Goal: Book appointment/travel/reservation

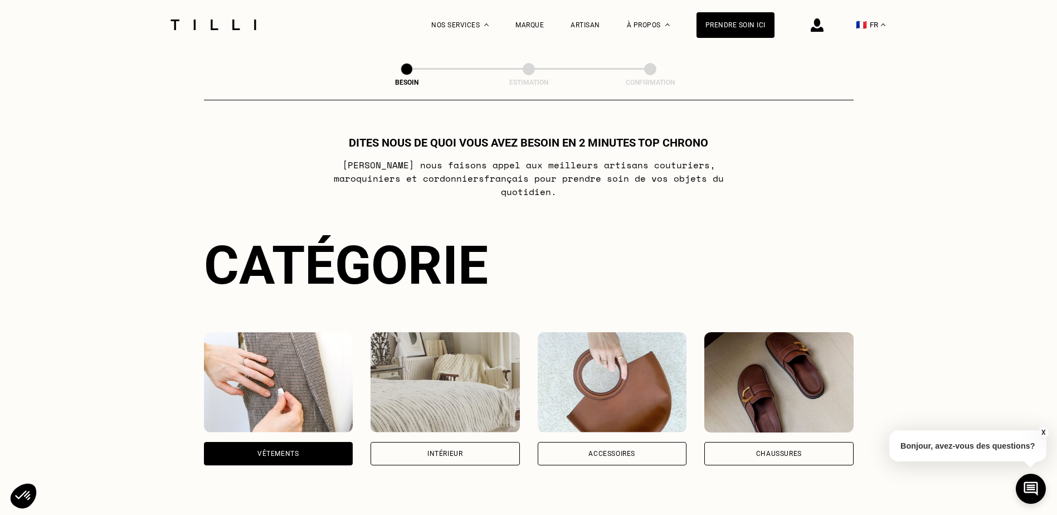
select select "FR"
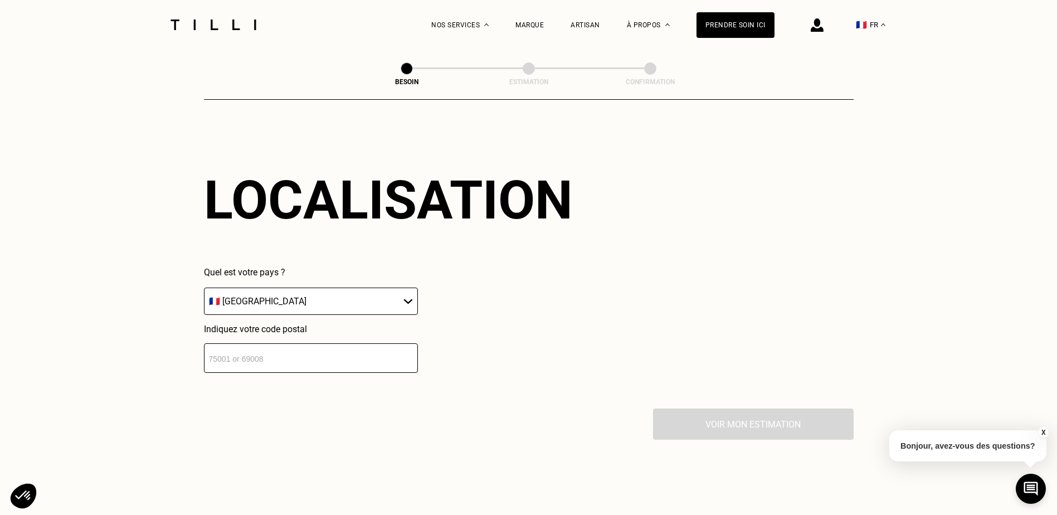
click at [349, 349] on input "number" at bounding box center [311, 358] width 214 height 30
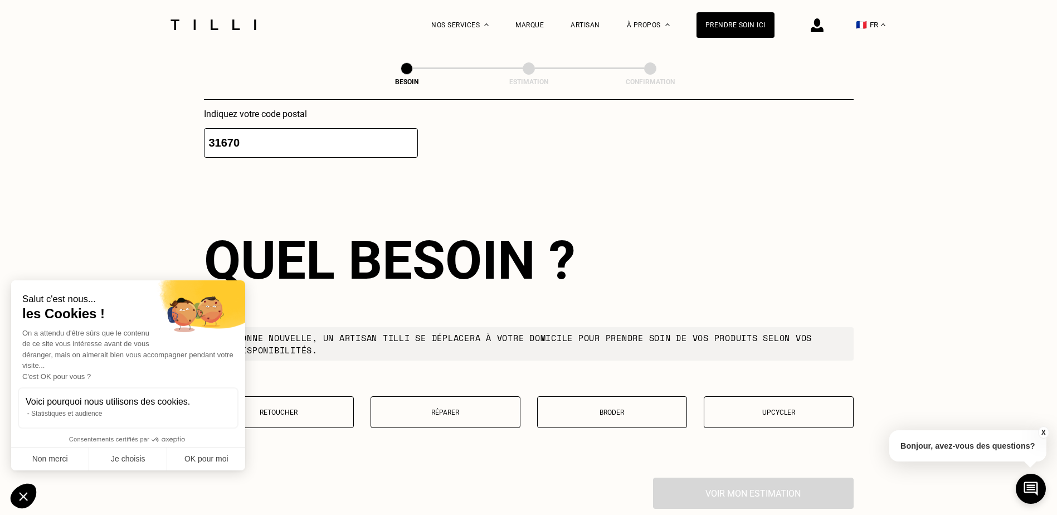
scroll to position [1775, 0]
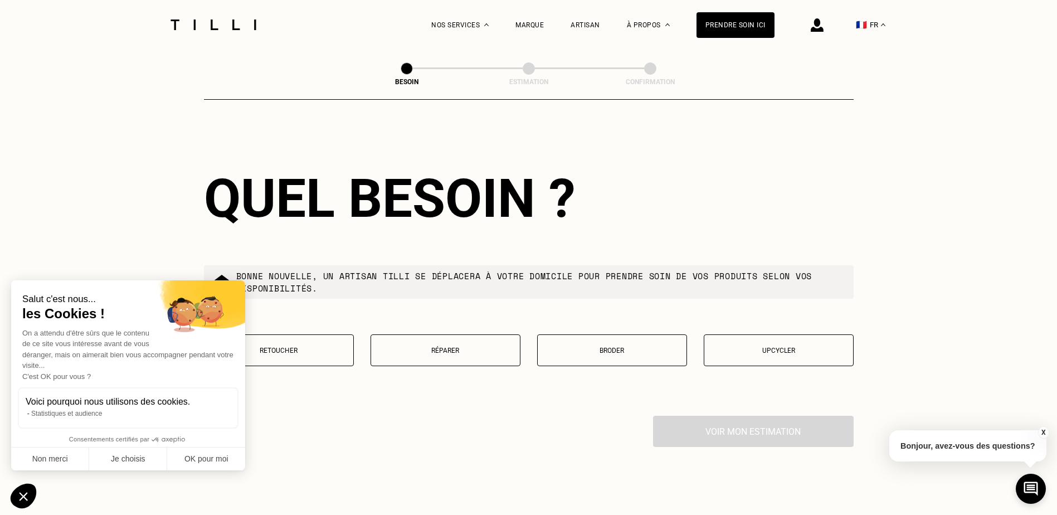
type input "31670"
click at [223, 216] on div "Quel besoin ?" at bounding box center [529, 198] width 650 height 62
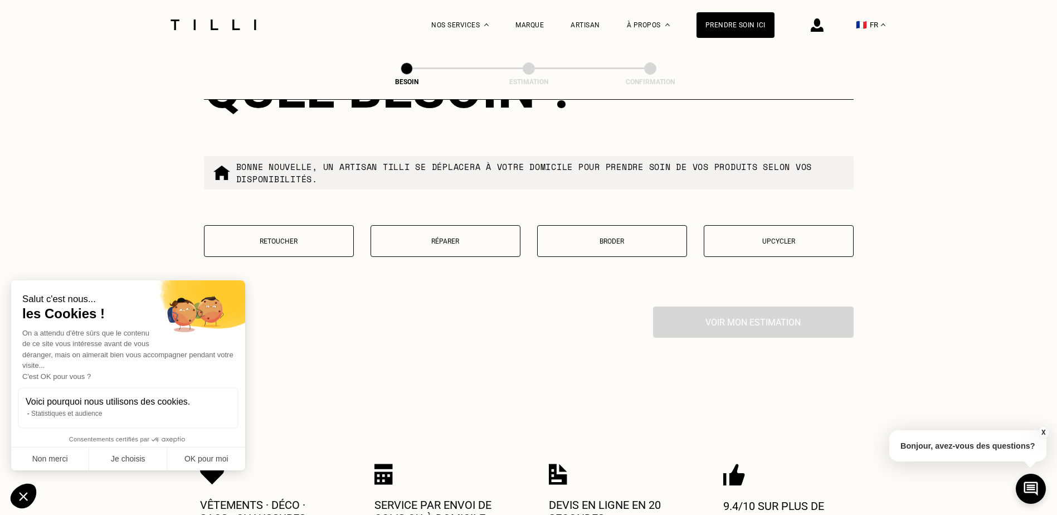
scroll to position [1887, 0]
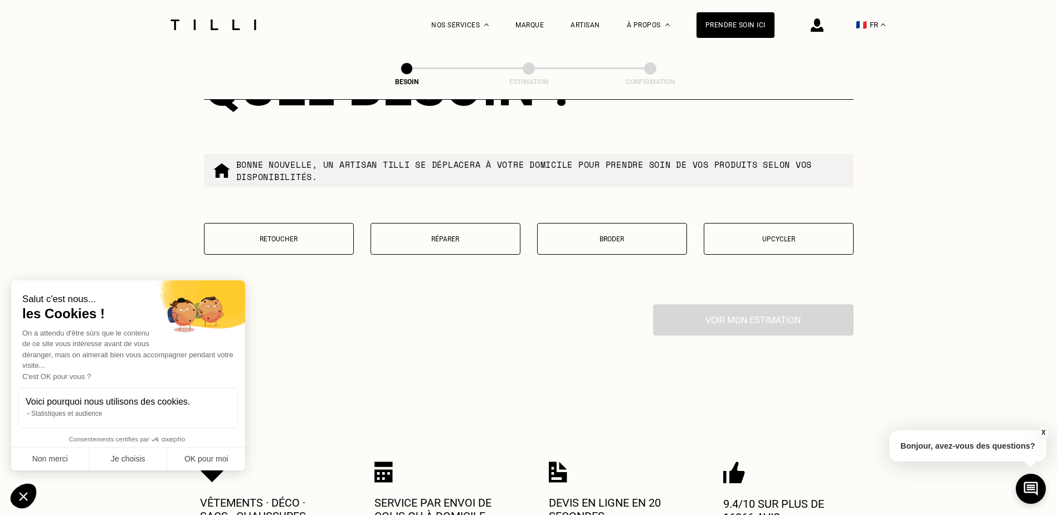
click at [327, 240] on button "Retoucher" at bounding box center [279, 239] width 150 height 32
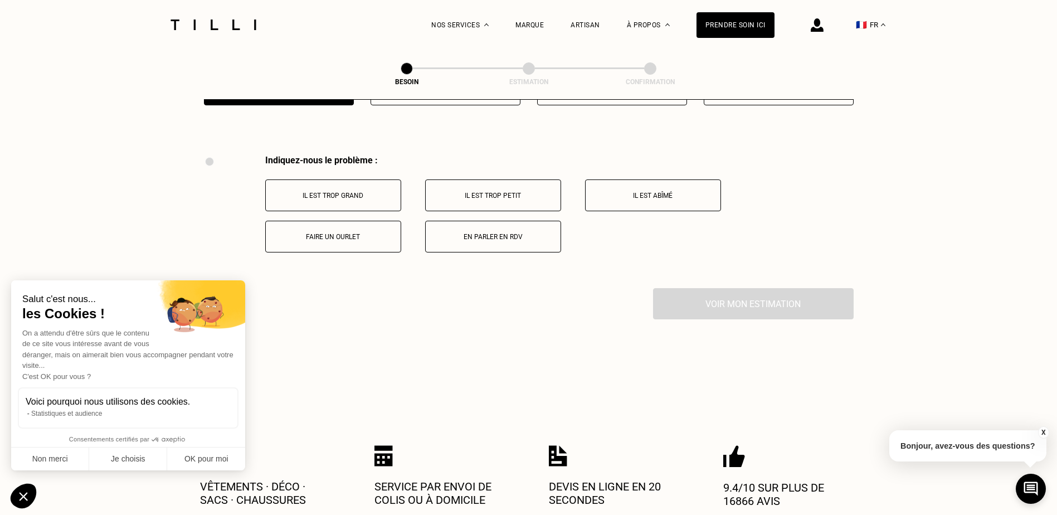
scroll to position [2061, 0]
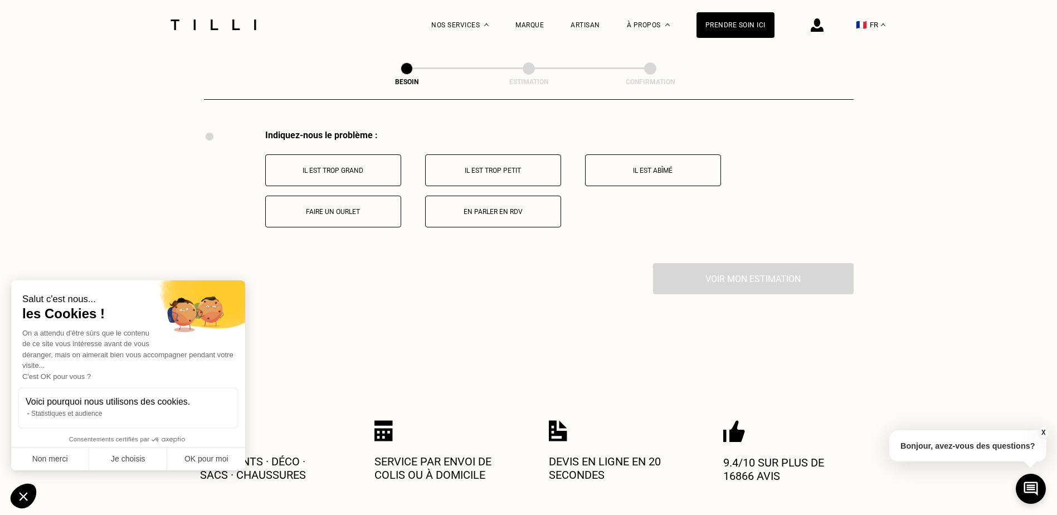
click at [338, 173] on button "Il est trop grand" at bounding box center [333, 170] width 136 height 32
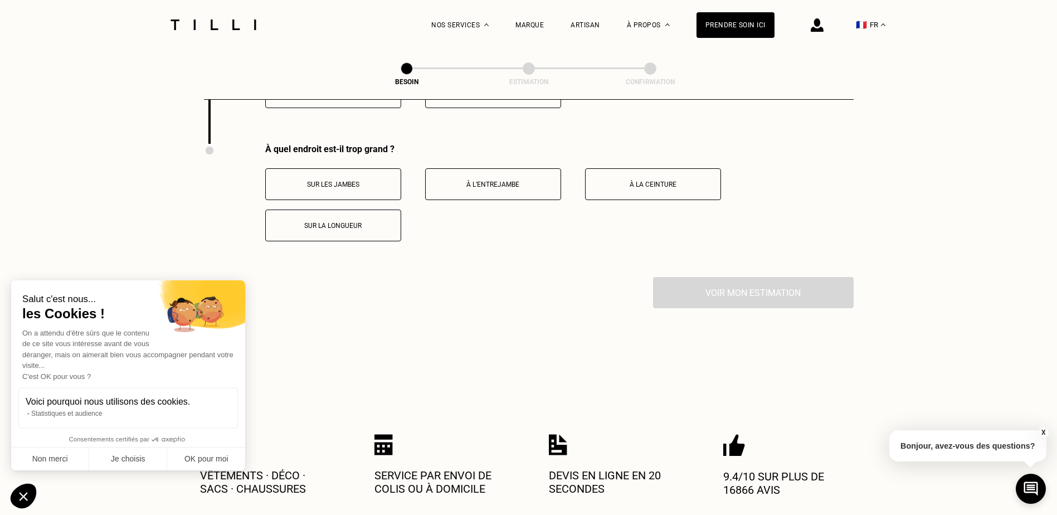
scroll to position [2195, 0]
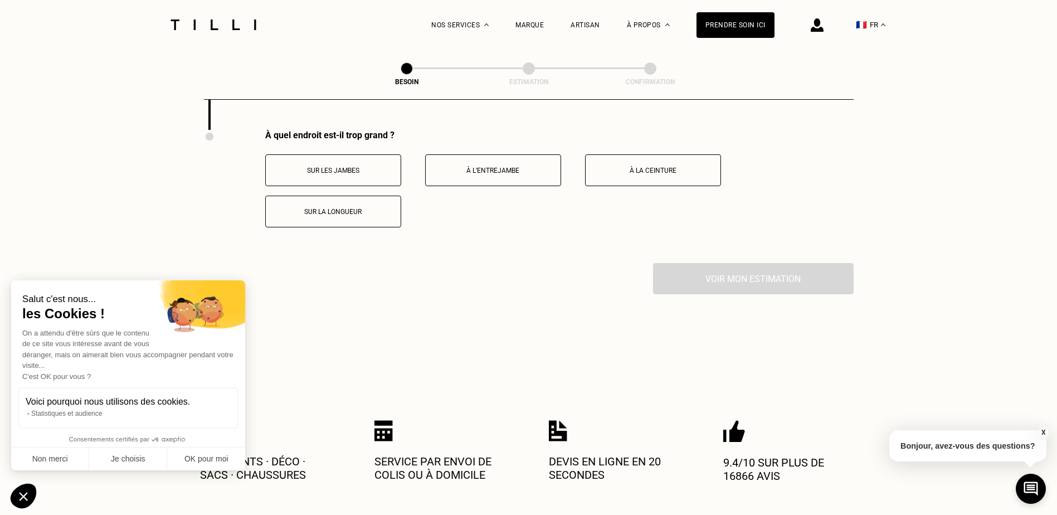
click at [674, 174] on button "À la ceinture" at bounding box center [653, 170] width 136 height 32
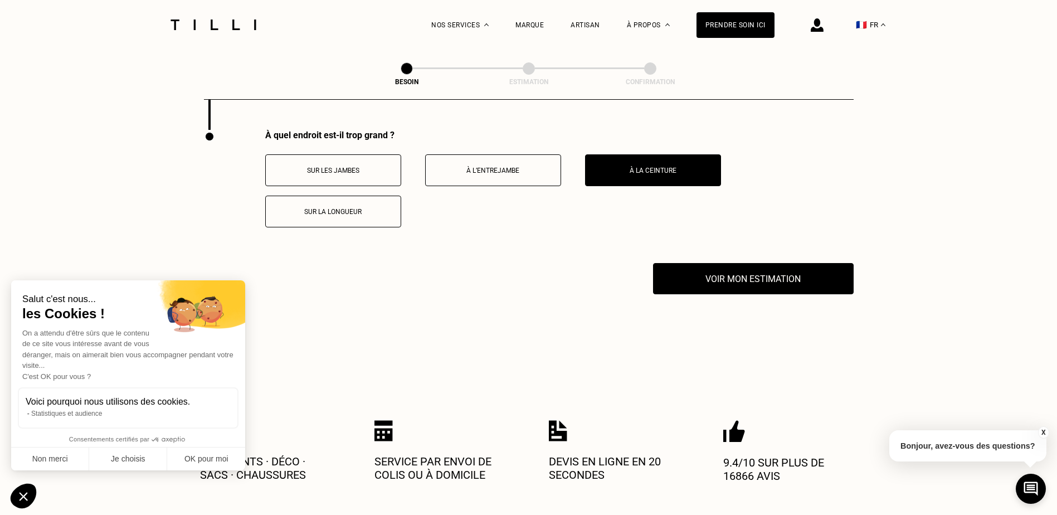
click at [348, 208] on p "Sur la longueur" at bounding box center [333, 212] width 124 height 8
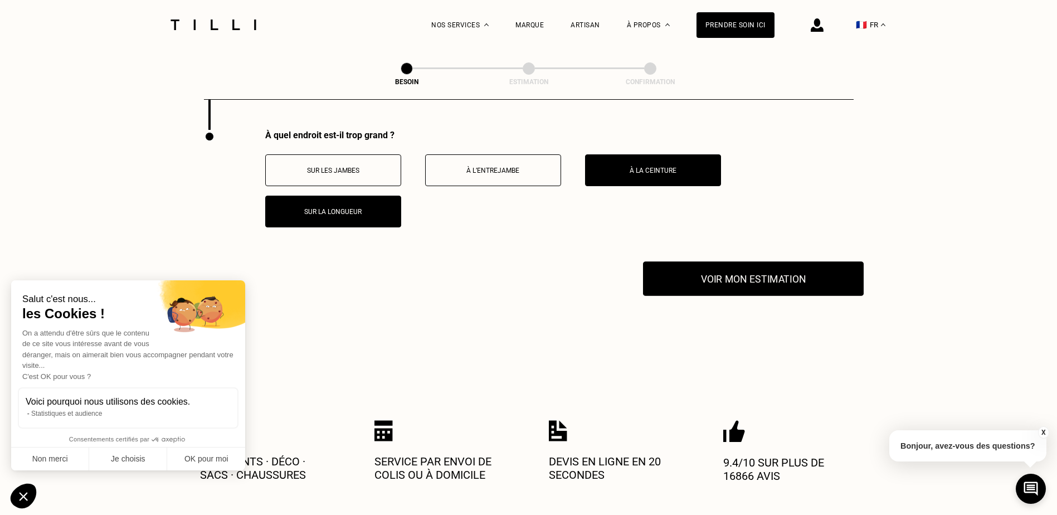
click at [728, 270] on button "Voir mon estimation" at bounding box center [753, 278] width 221 height 35
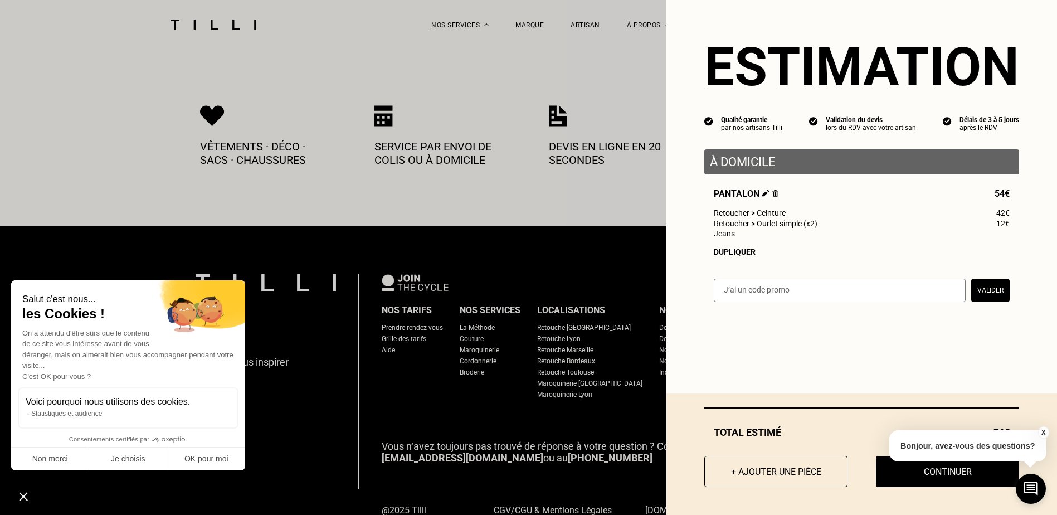
scroll to position [2577, 0]
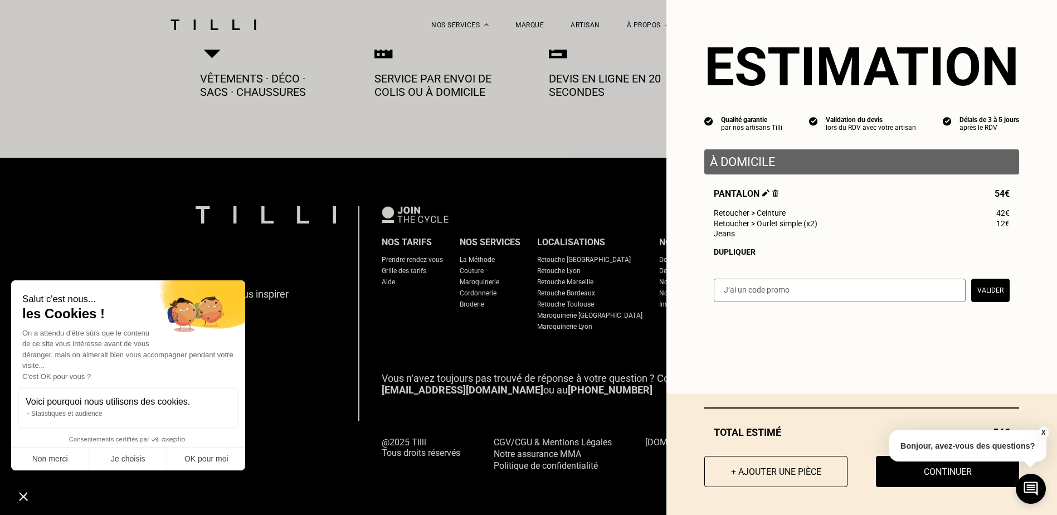
click at [1042, 433] on button "X" at bounding box center [1043, 432] width 11 height 12
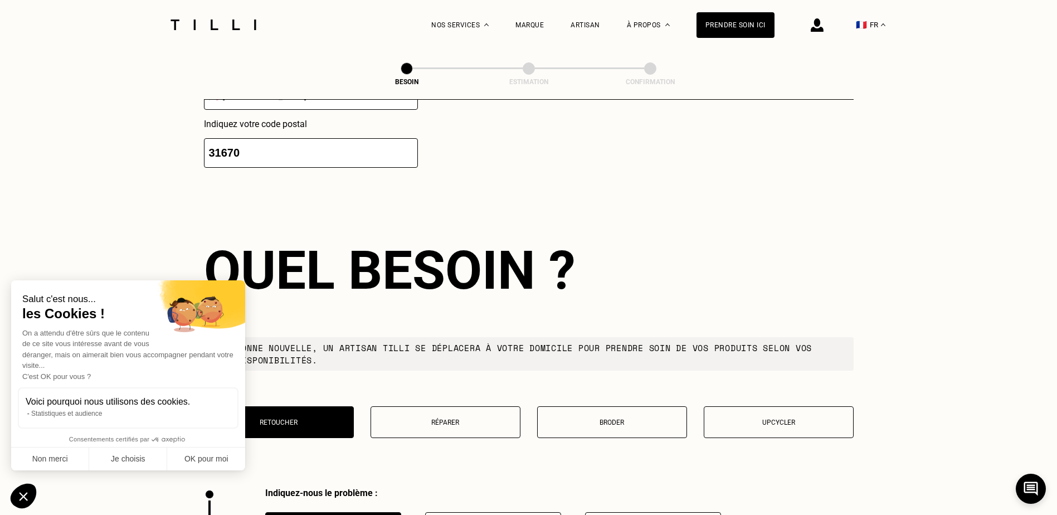
scroll to position [1463, 0]
